Goal: Information Seeking & Learning: Learn about a topic

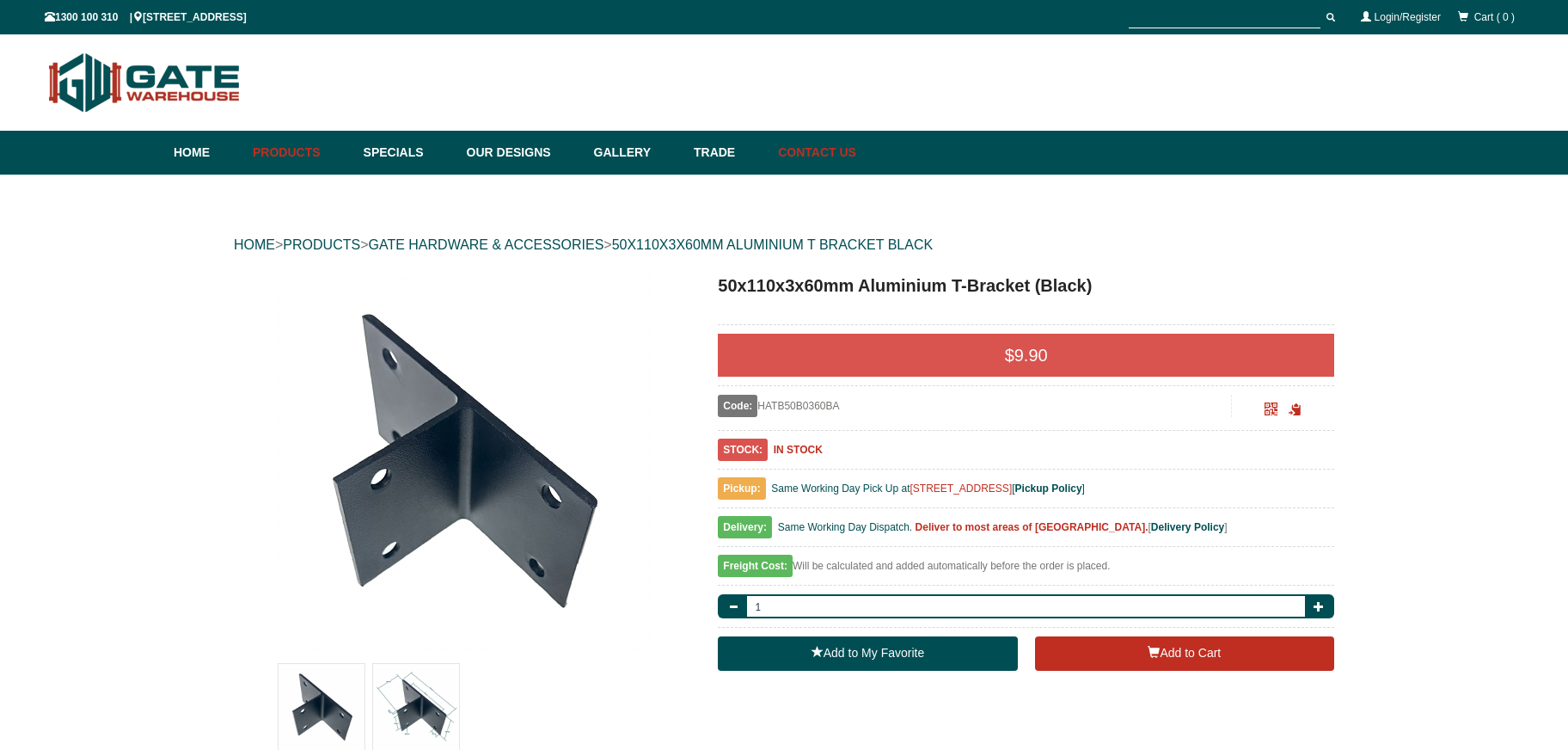
click at [832, 157] on link "Contact Us" at bounding box center [812, 153] width 87 height 44
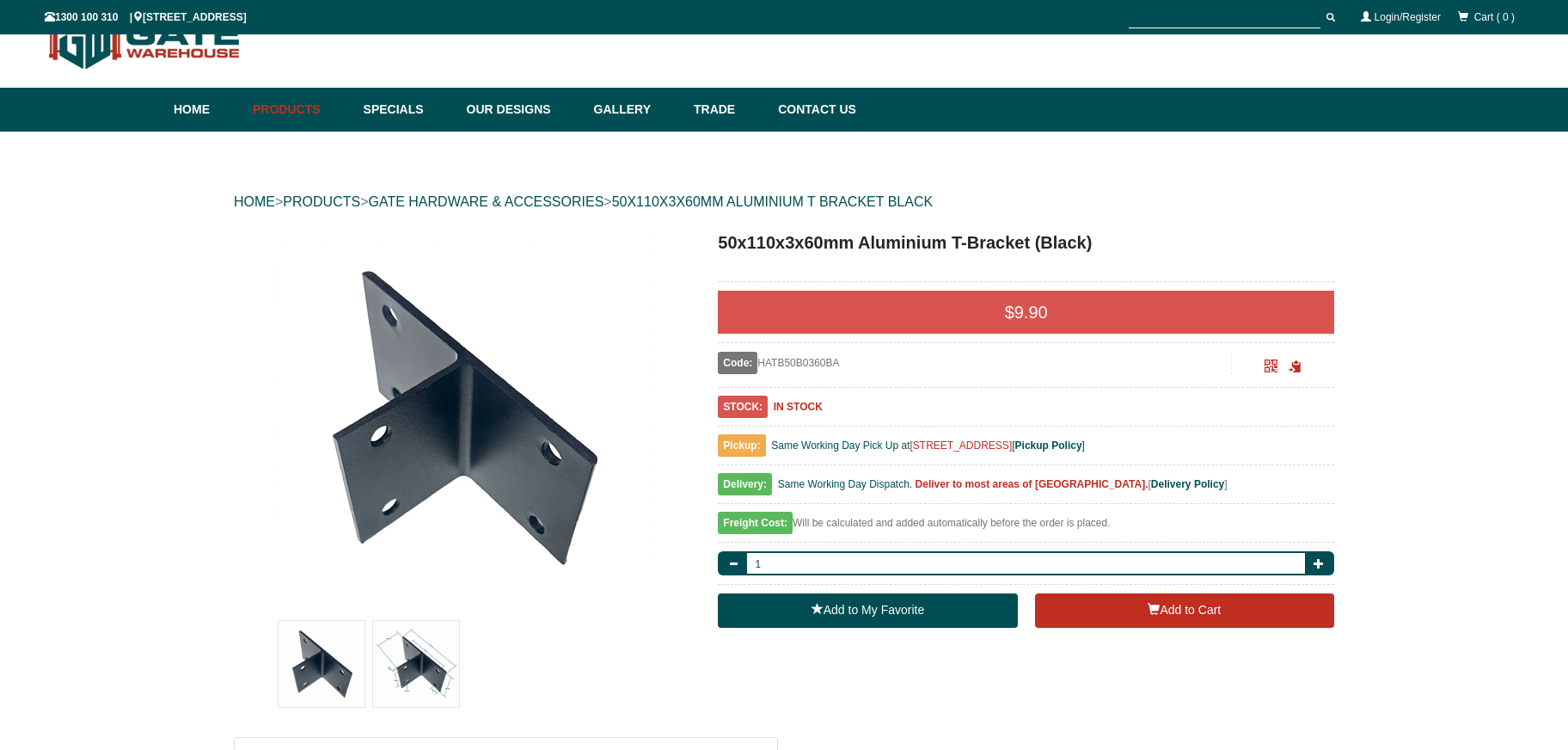
click at [1298, 231] on h1 "50x110x3x60mm Aluminium T-Bracket (Black)" at bounding box center [1026, 242] width 616 height 26
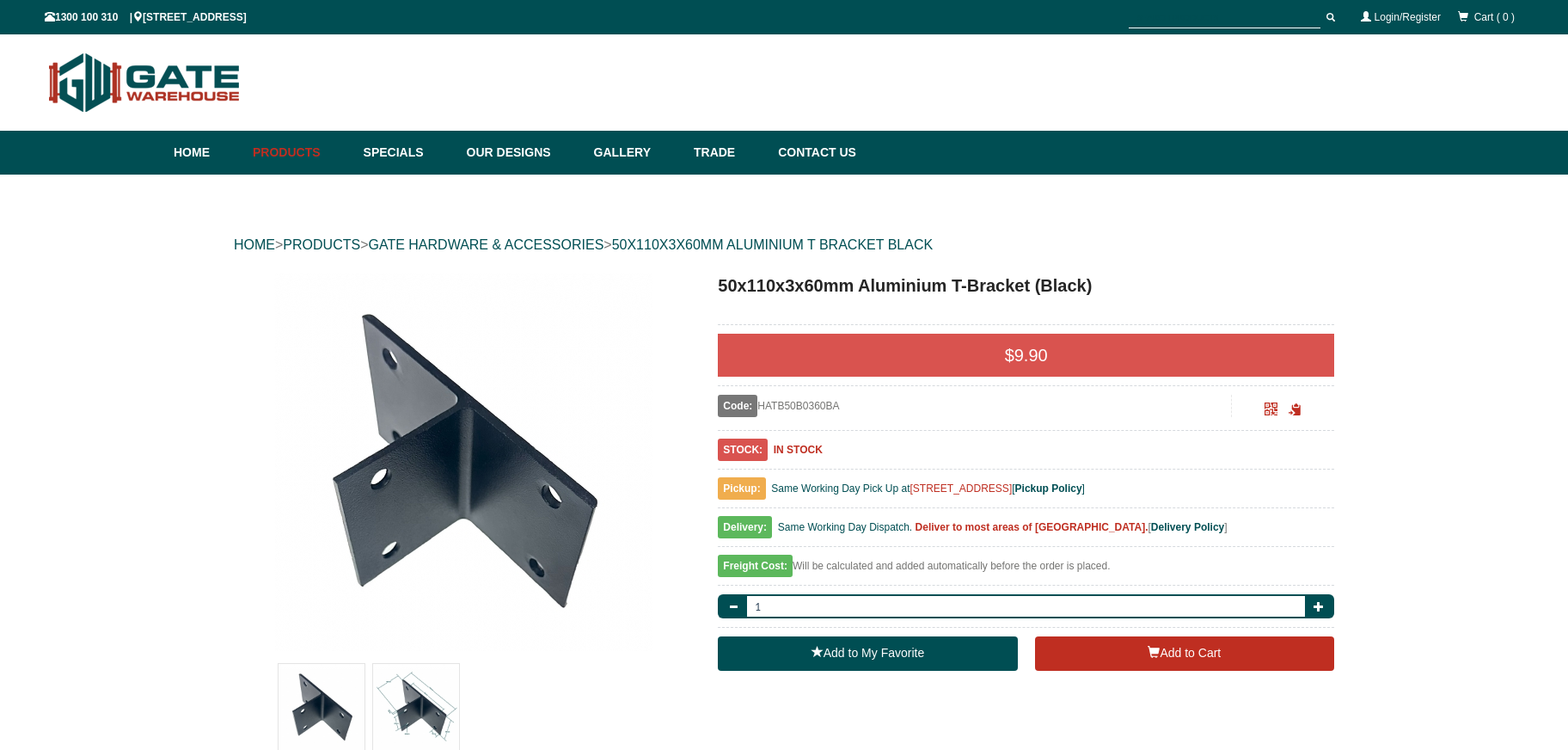
click at [415, 674] on img at bounding box center [416, 707] width 86 height 86
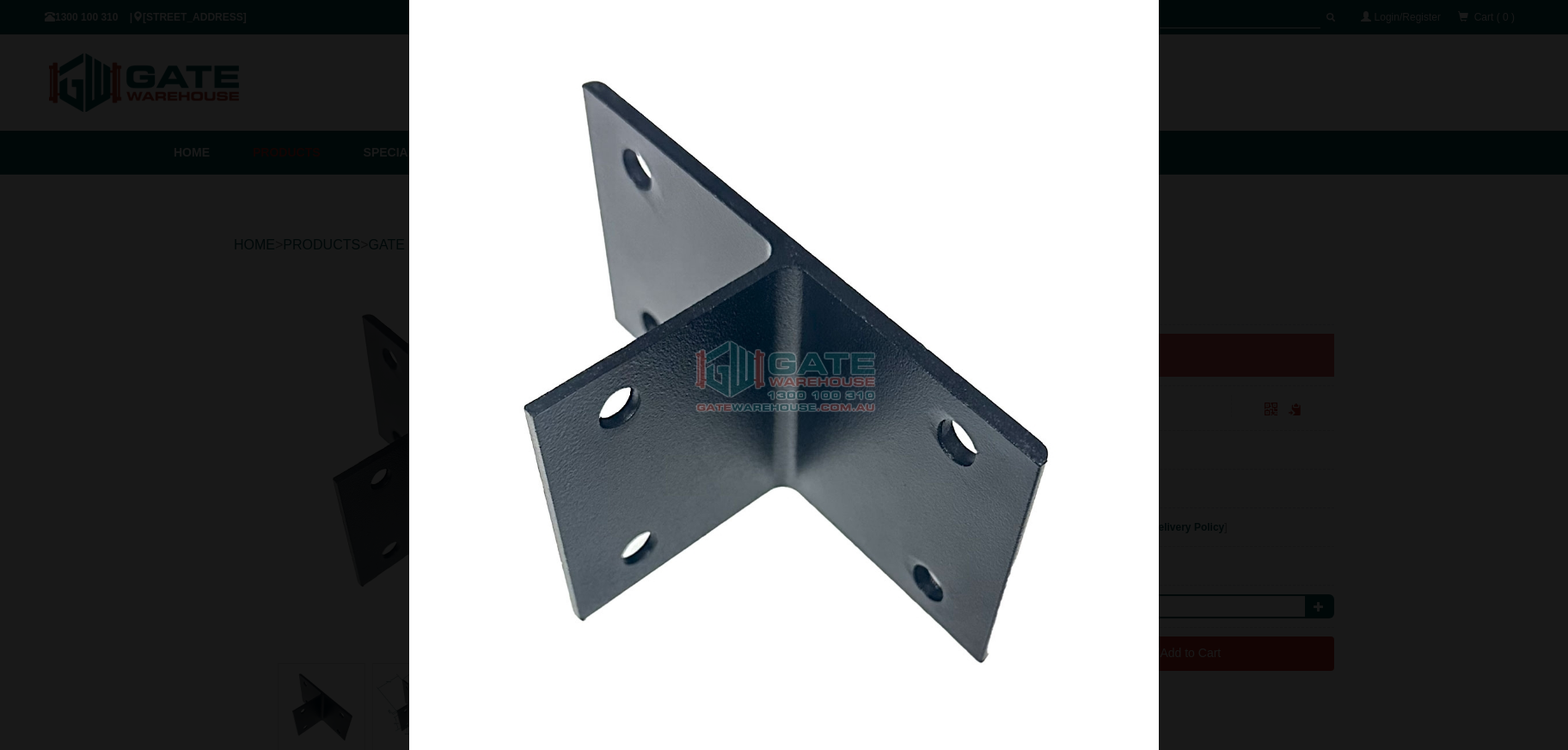
click at [1021, 216] on img at bounding box center [783, 375] width 750 height 750
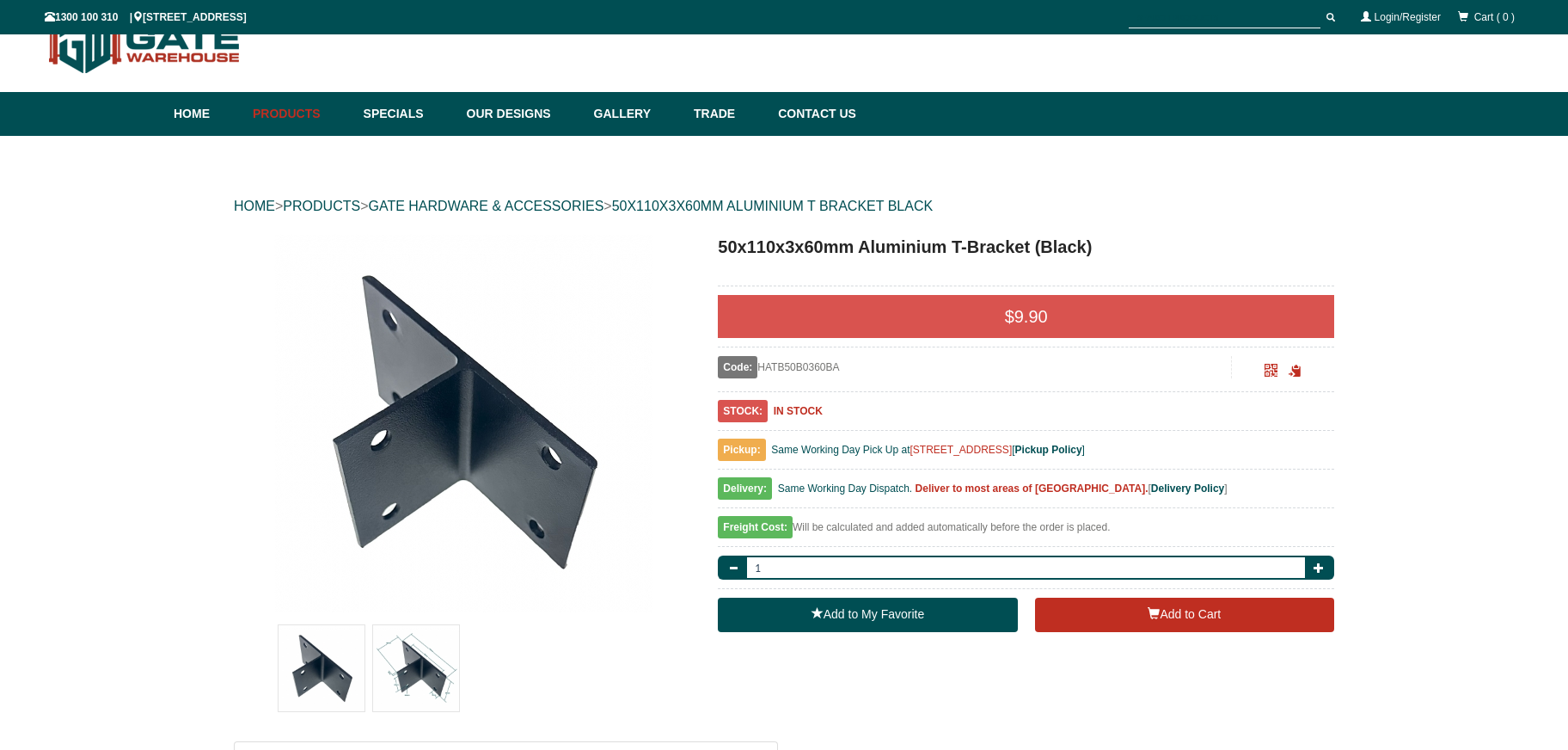
scroll to position [43, 0]
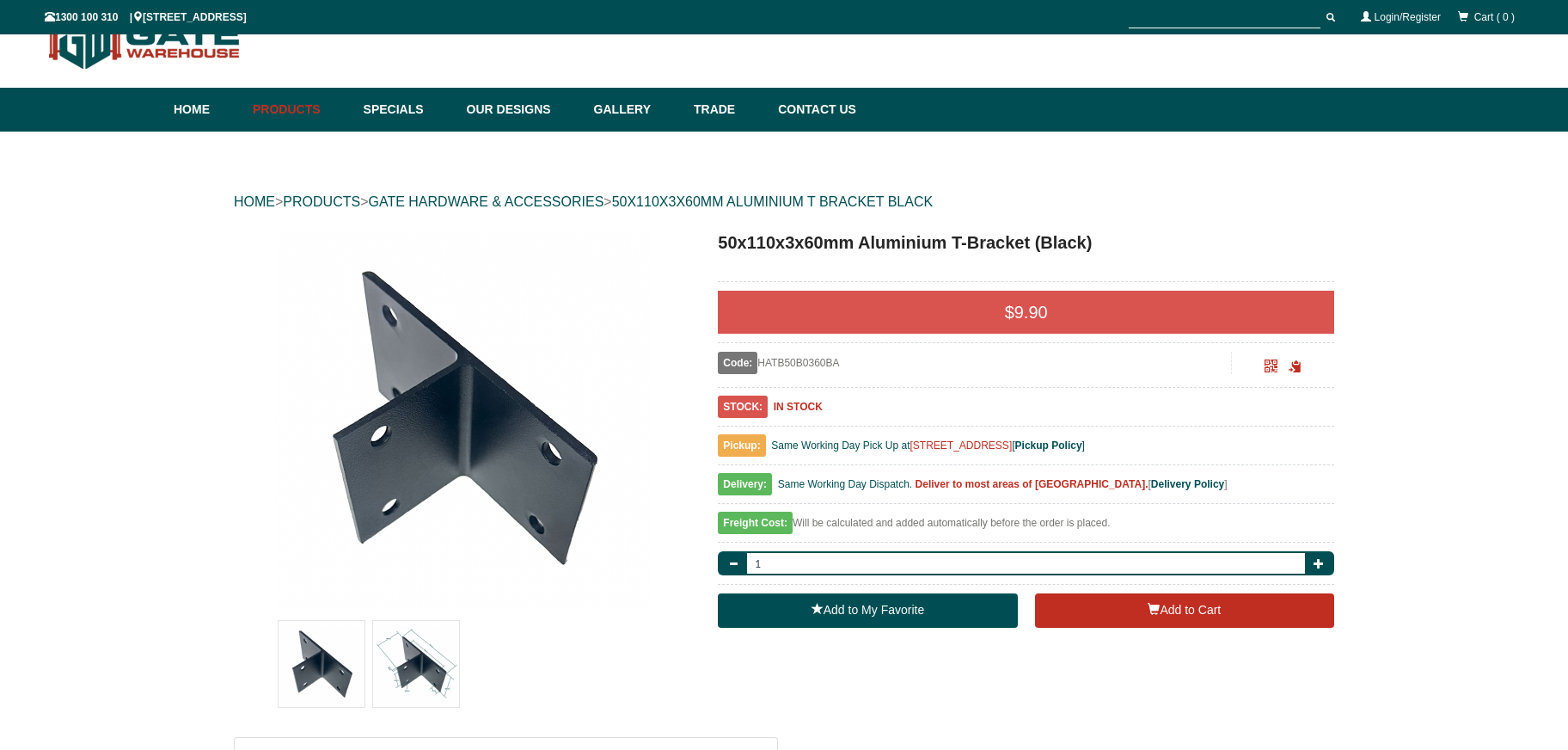
click at [432, 684] on img at bounding box center [416, 663] width 86 height 86
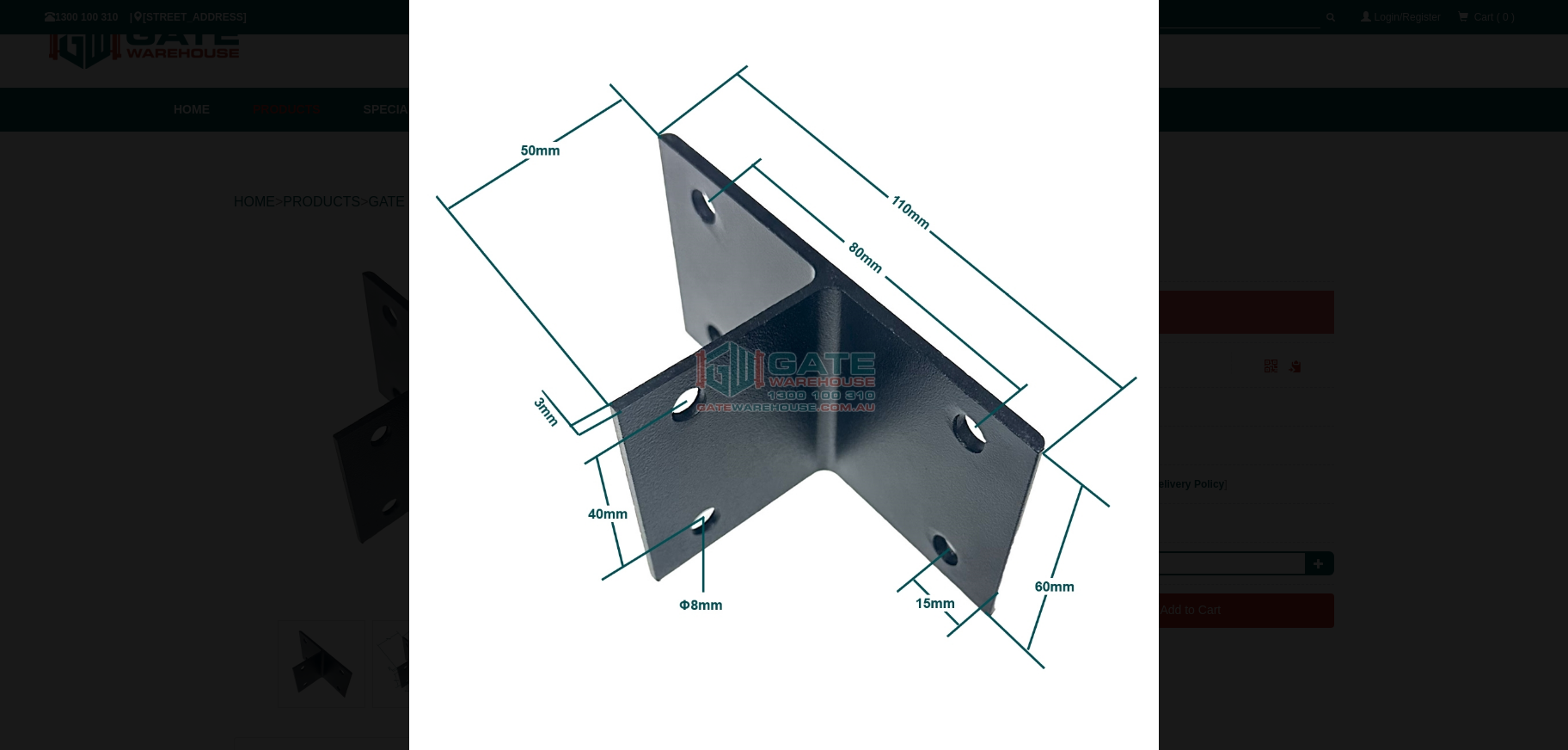
click at [1225, 219] on div at bounding box center [784, 375] width 1568 height 750
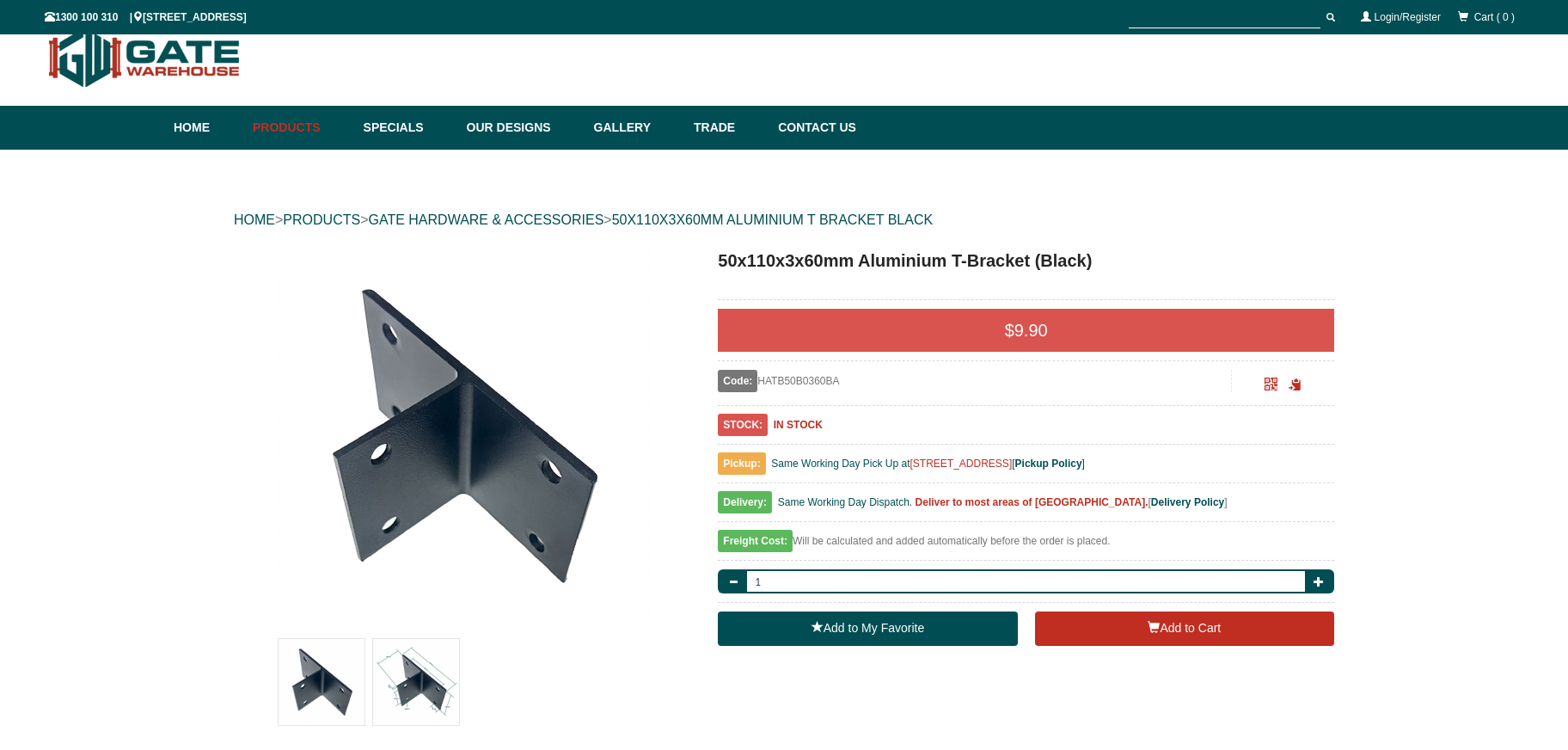
scroll to position [11, 0]
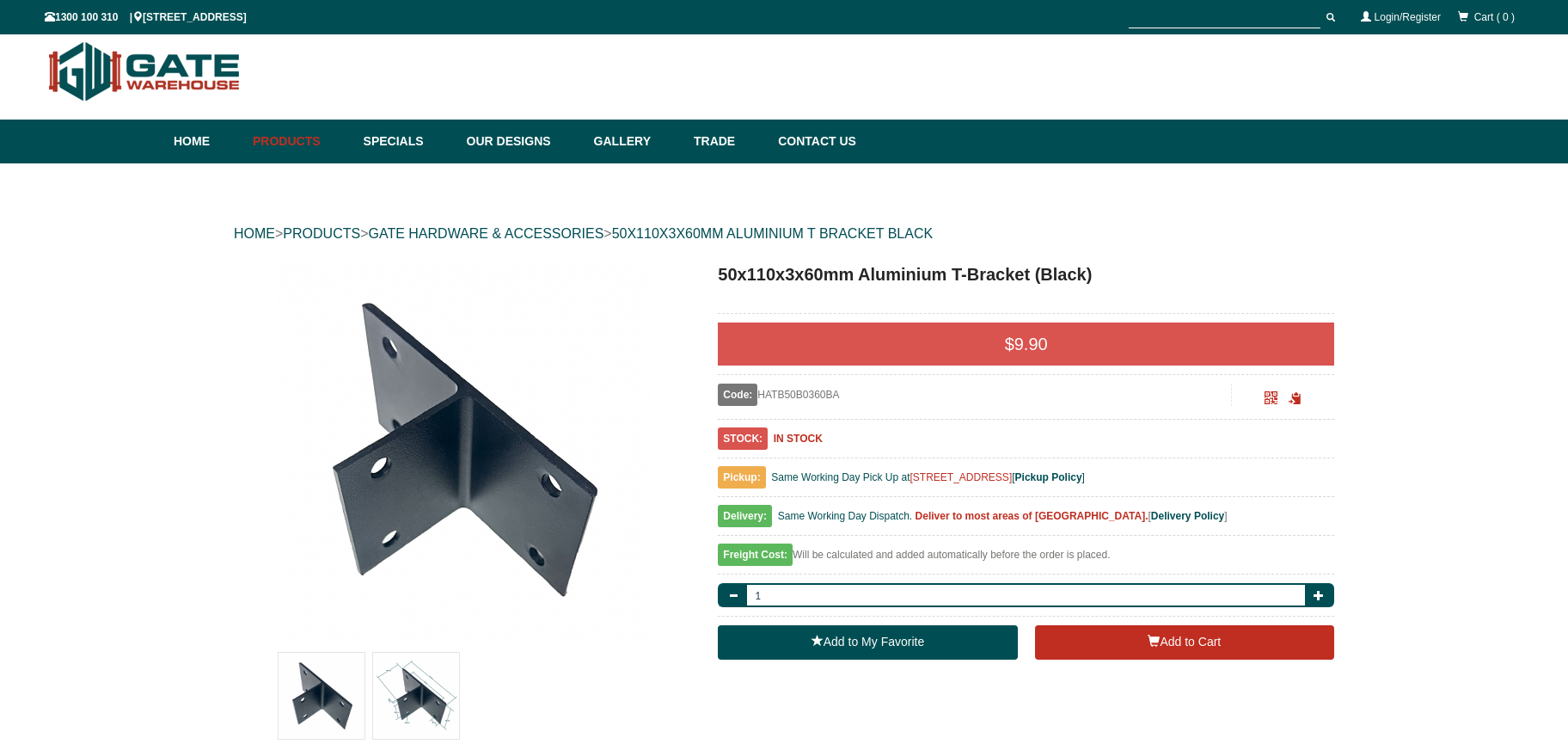
click at [401, 680] on img at bounding box center [416, 695] width 86 height 86
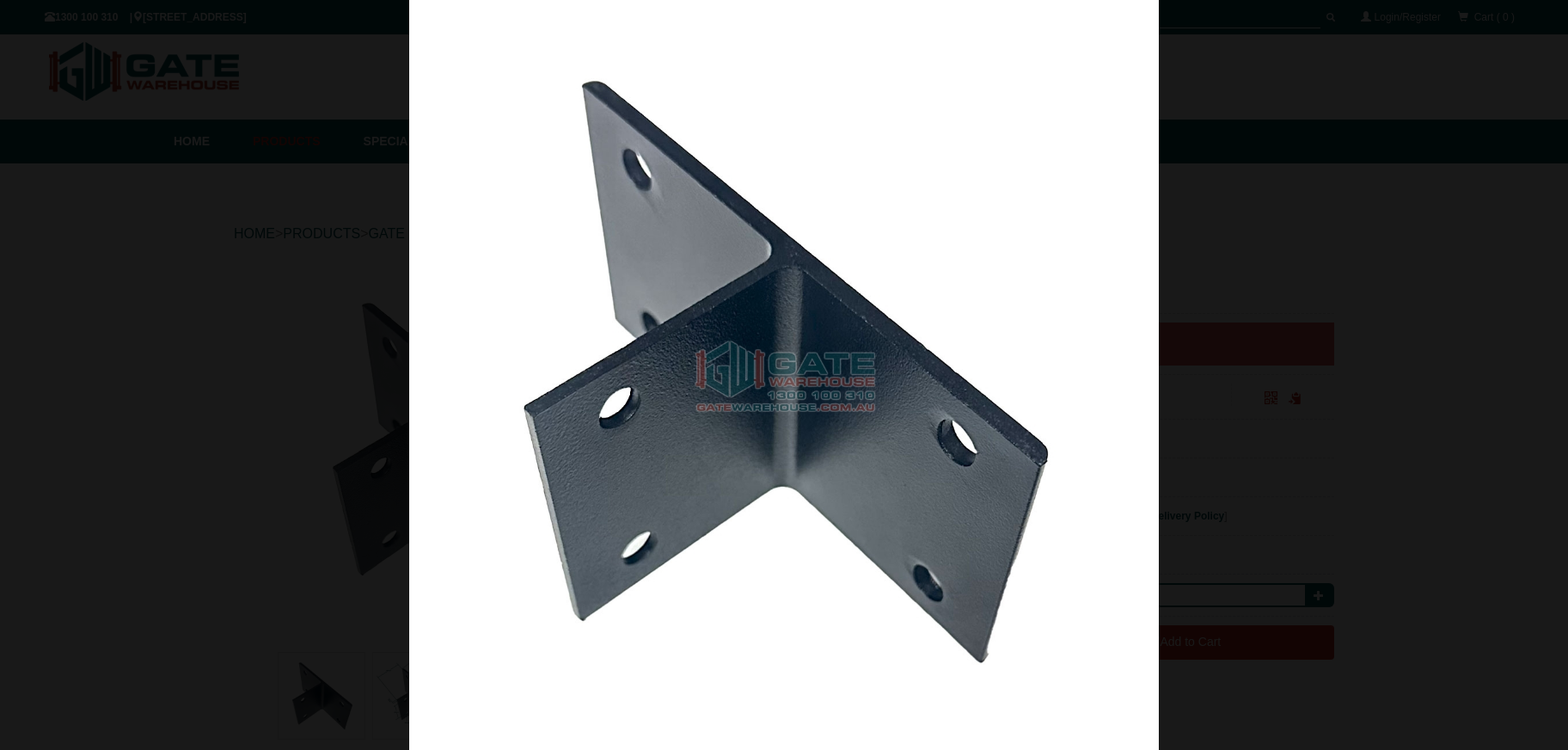
click at [1086, 273] on img at bounding box center [783, 375] width 750 height 750
click at [1543, 19] on span at bounding box center [1542, 27] width 26 height 26
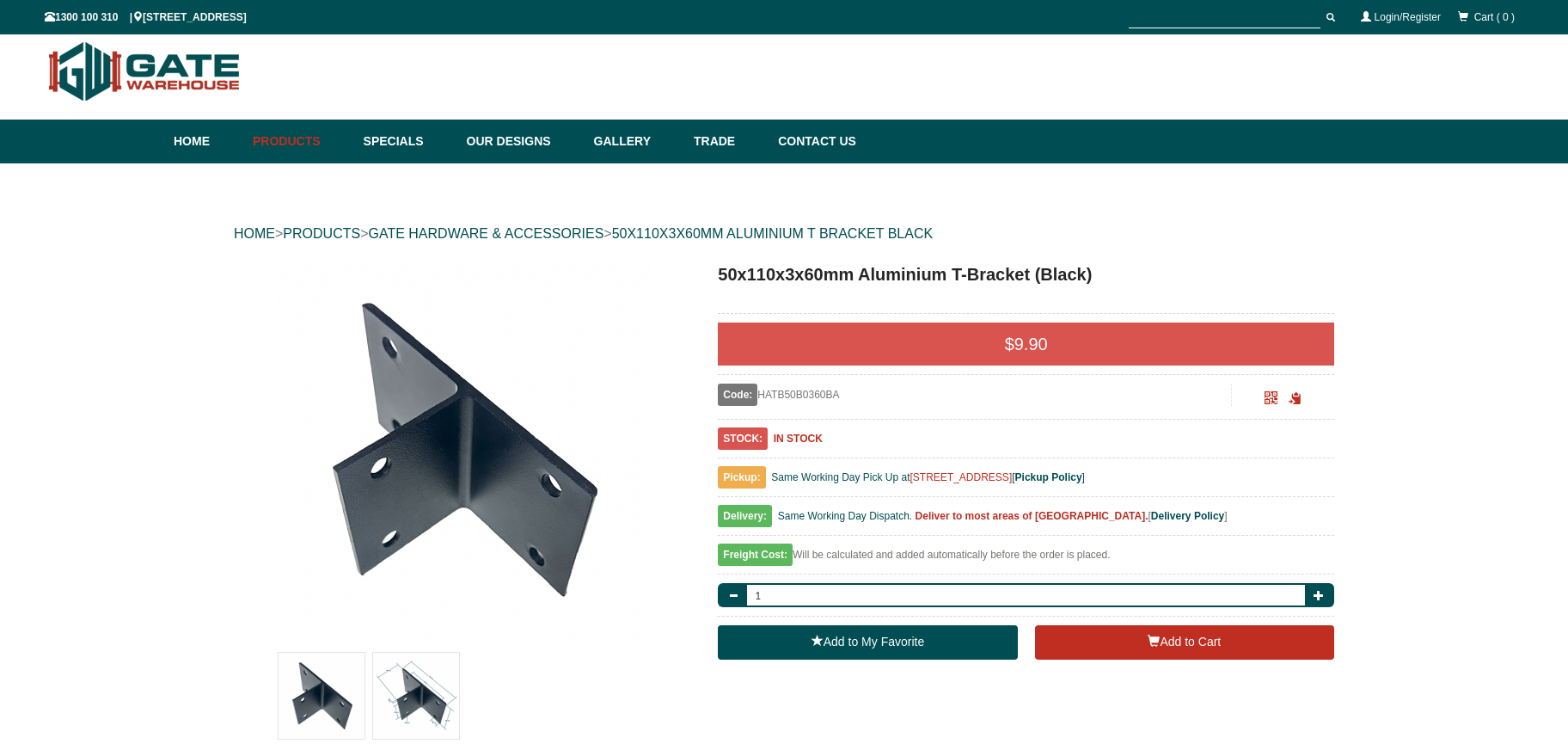
scroll to position [26, 0]
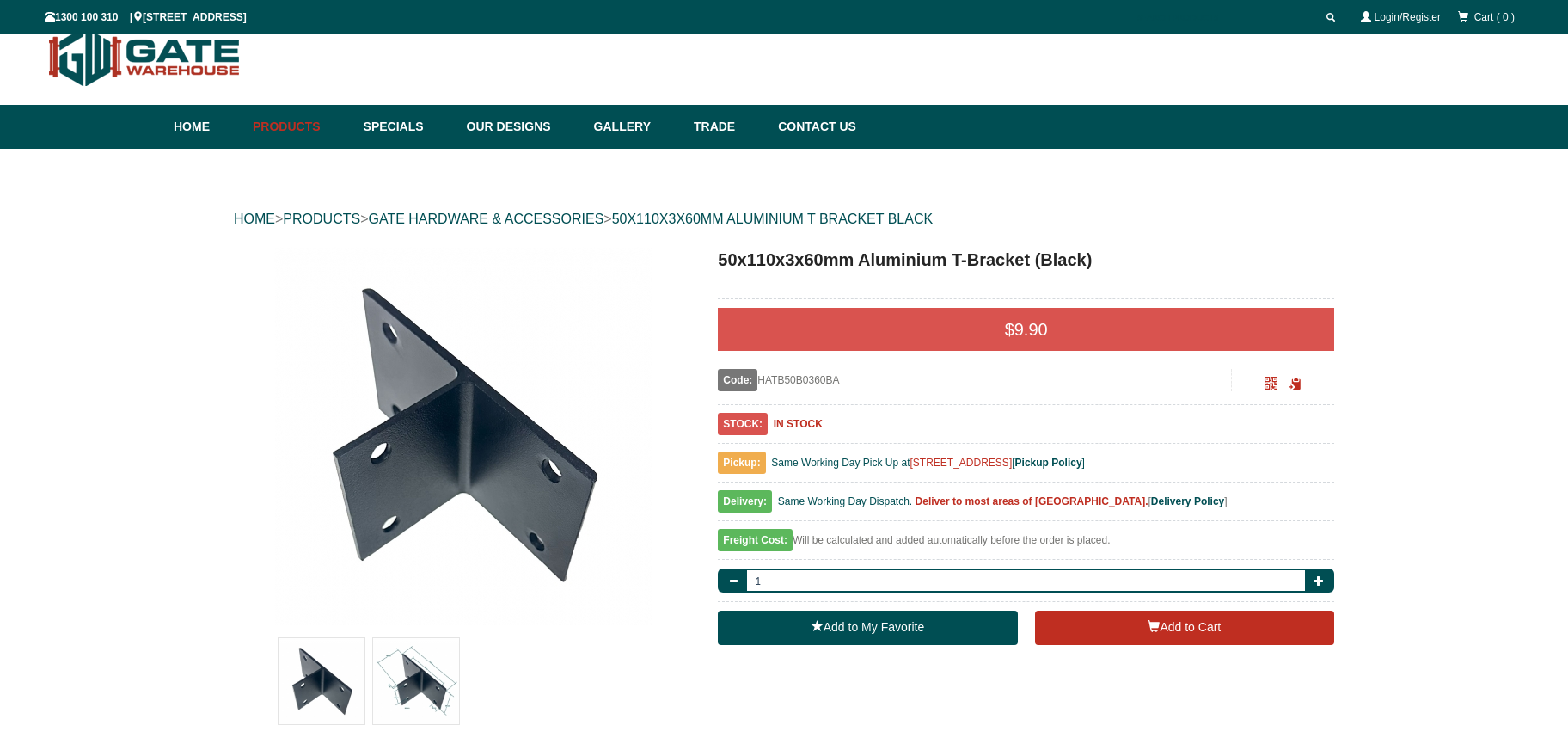
click at [420, 648] on img at bounding box center [416, 680] width 86 height 86
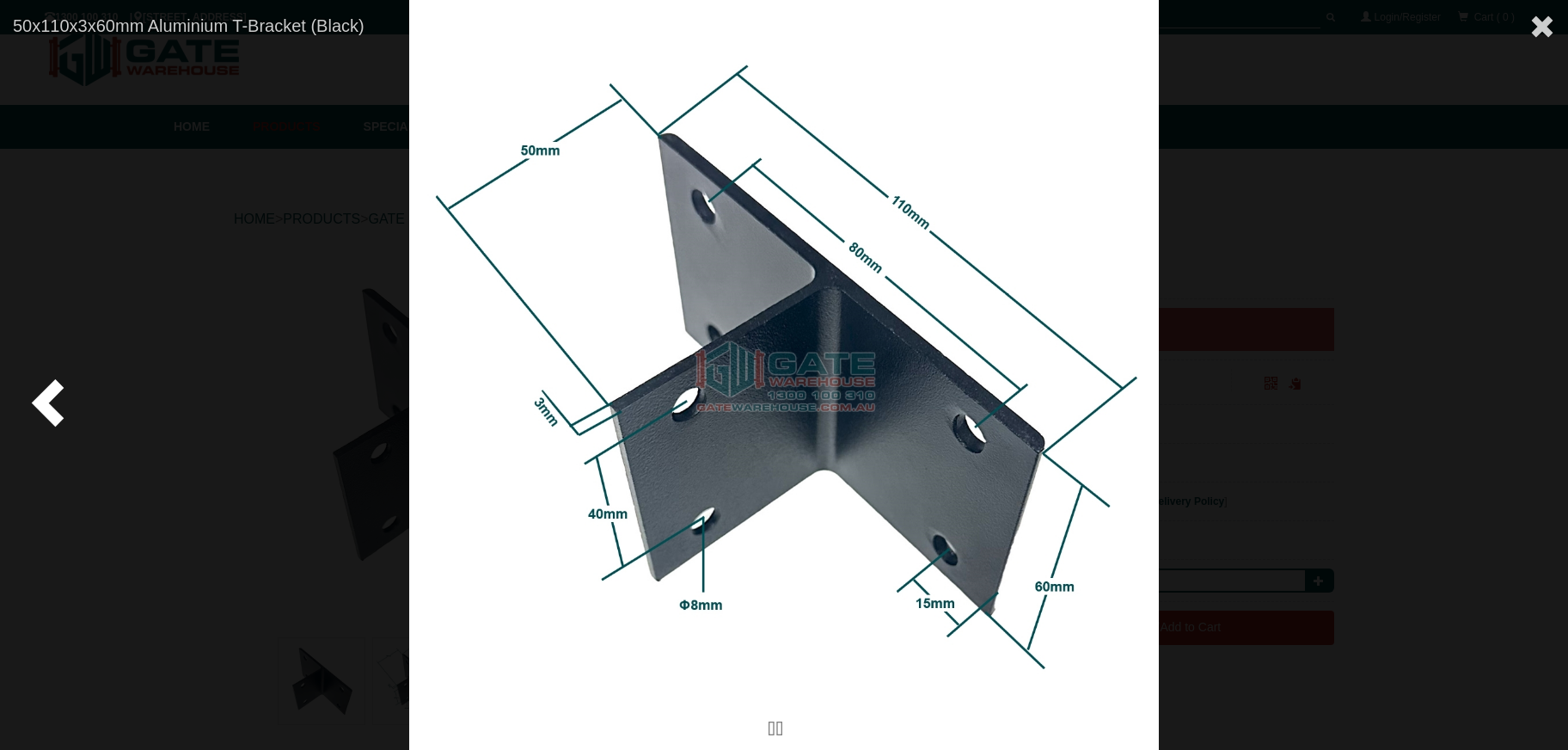
drag, startPoint x: 1545, startPoint y: 31, endPoint x: 1387, endPoint y: 16, distance: 158.7
click at [1545, 31] on span at bounding box center [1542, 27] width 26 height 26
